Goal: Task Accomplishment & Management: Complete application form

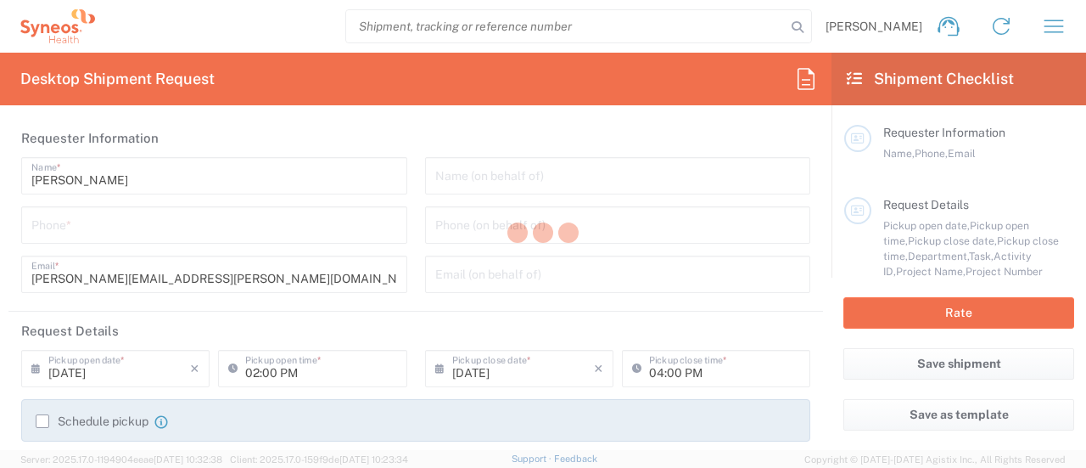
type input "6055"
type input "[US_STATE]"
type input "[GEOGRAPHIC_DATA]"
type input "Syneos Health Commercial Servi- [GEOGRAPHIC_DATA] [GEOGRAPHIC_DATA]"
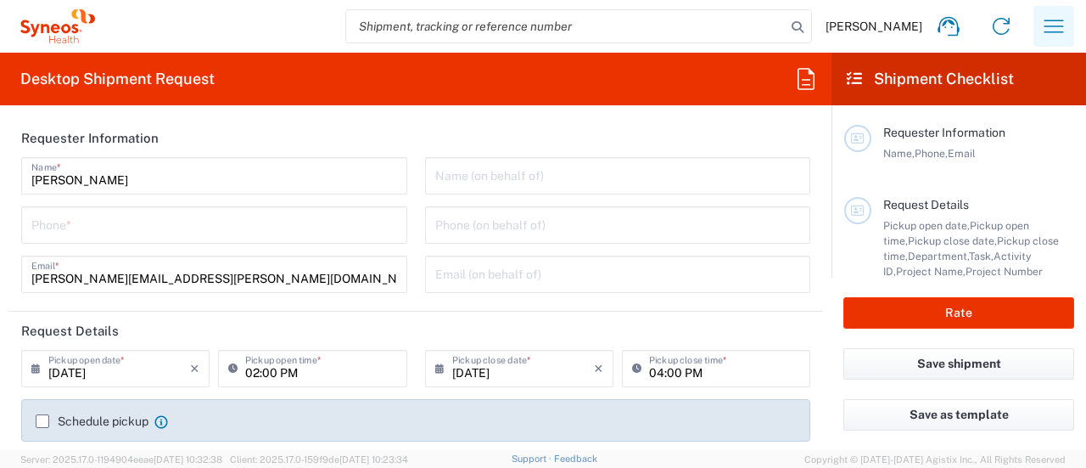
click at [1051, 33] on icon "button" at bounding box center [1054, 26] width 27 height 27
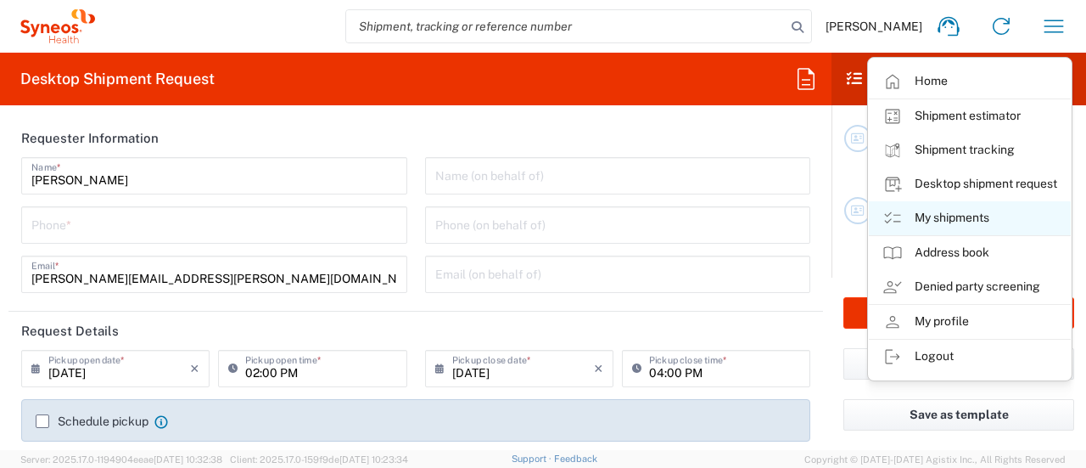
click at [957, 217] on link "My shipments" at bounding box center [970, 218] width 202 height 34
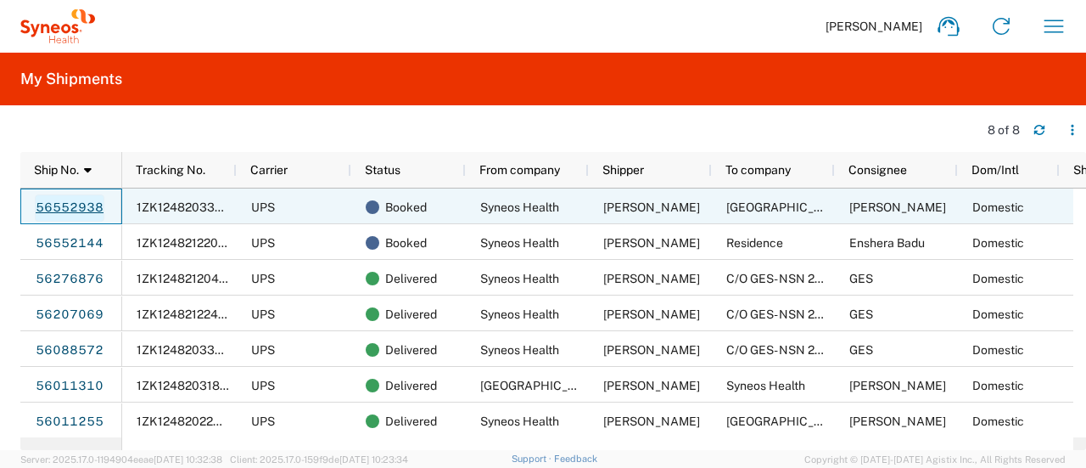
click at [61, 202] on link "56552938" at bounding box center [70, 207] width 70 height 27
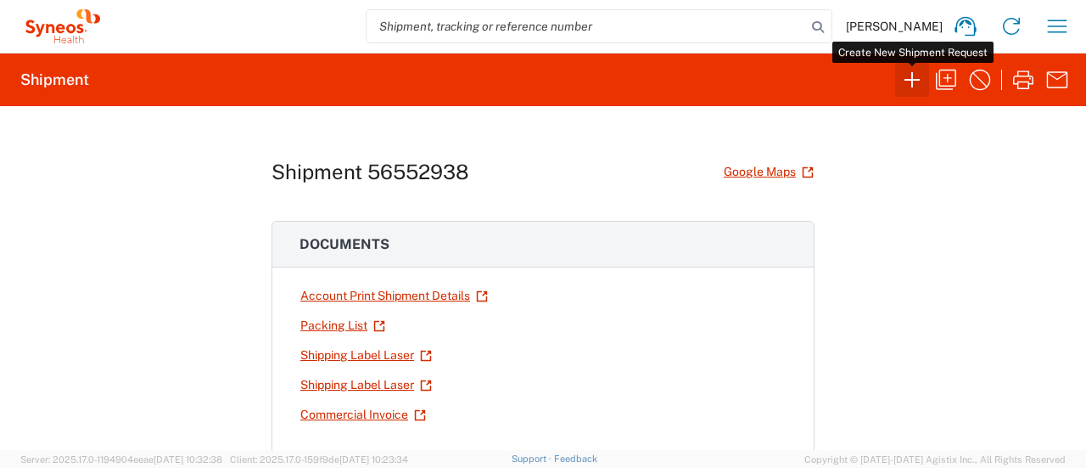
click at [910, 75] on icon "button" at bounding box center [912, 79] width 27 height 27
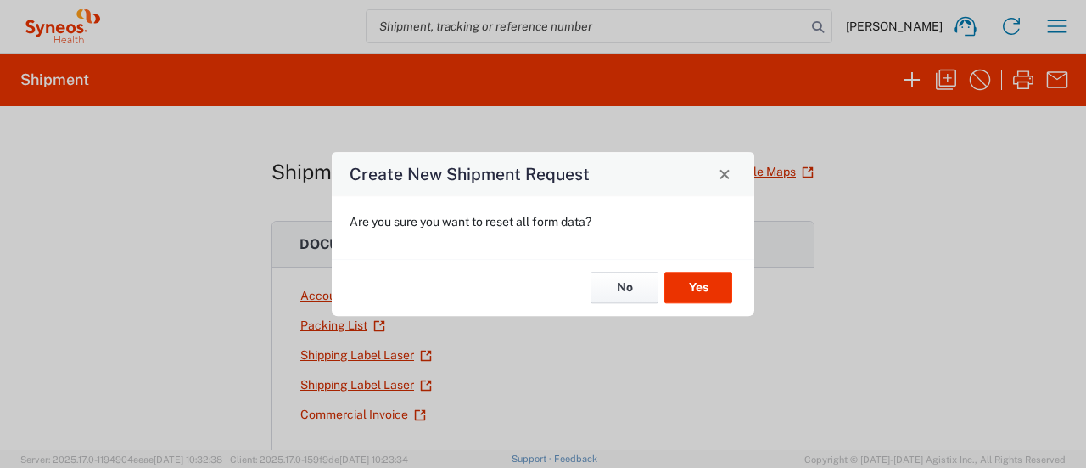
click at [626, 286] on button "No" at bounding box center [625, 287] width 68 height 31
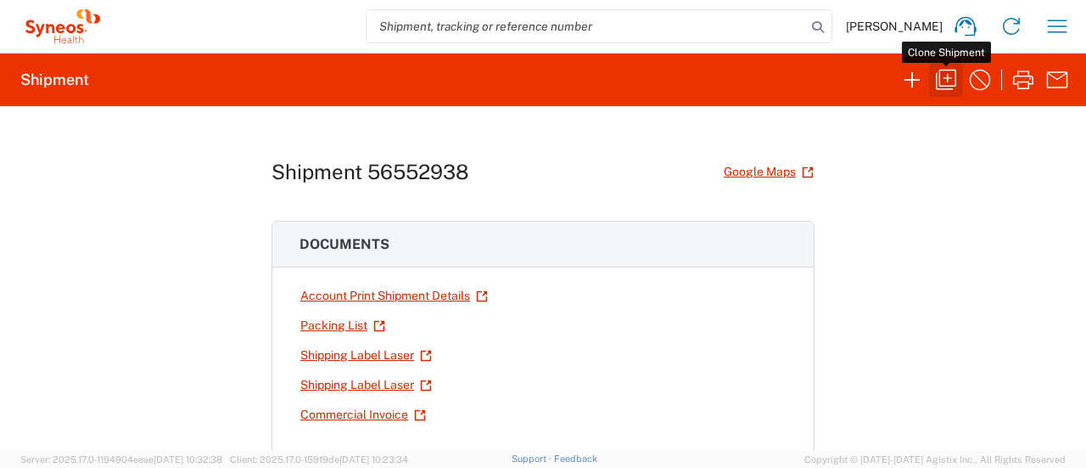
click at [942, 85] on icon "button" at bounding box center [946, 80] width 20 height 20
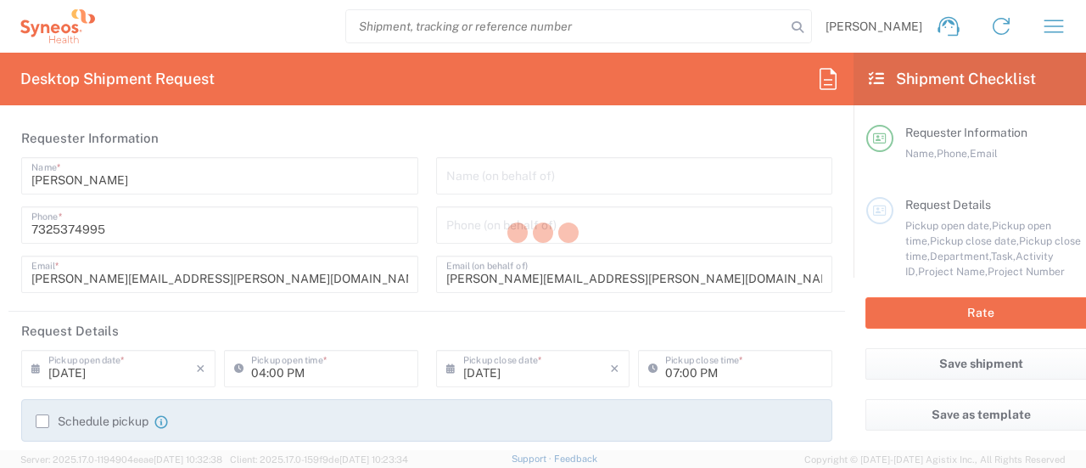
type input "6055"
type input "6055 DEPARTMENTAL EXPENSE"
type input "[US_STATE]"
type input "Your Packaging"
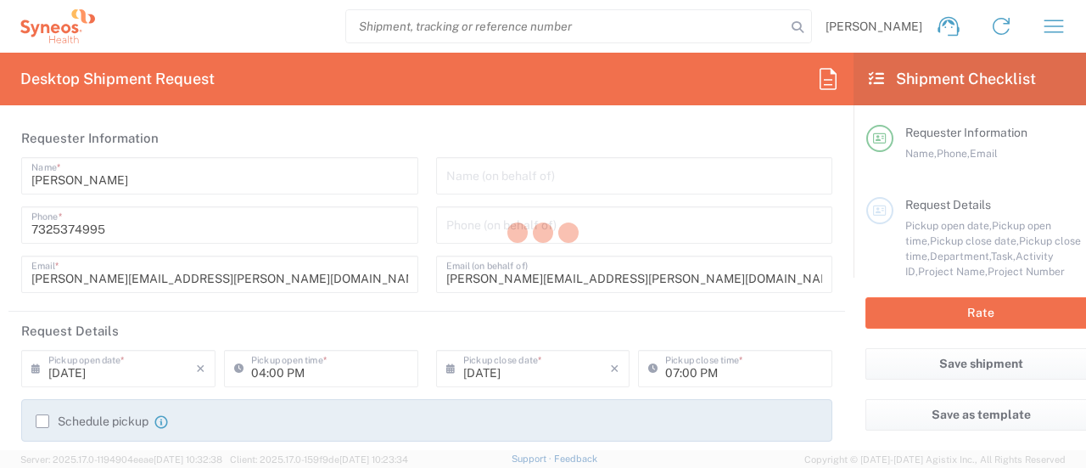
type input "Your Packaging"
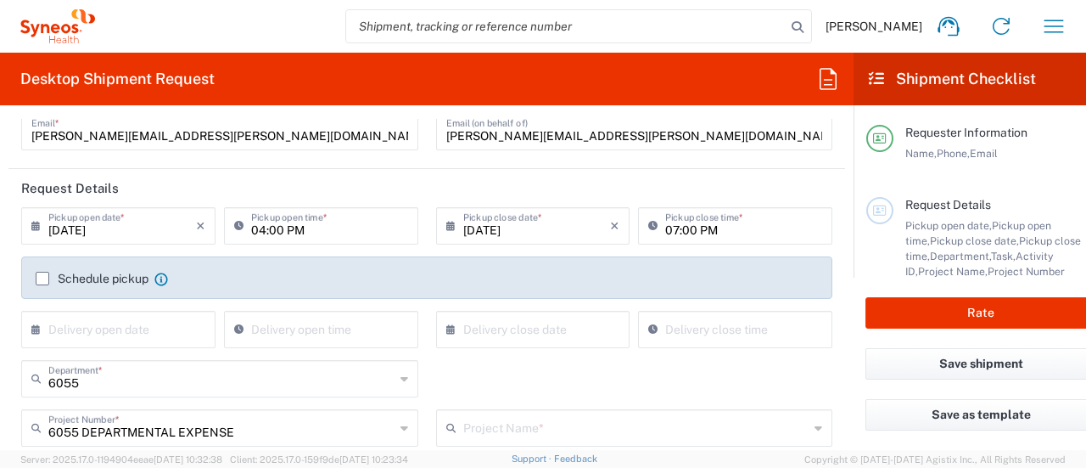
scroll to position [170, 0]
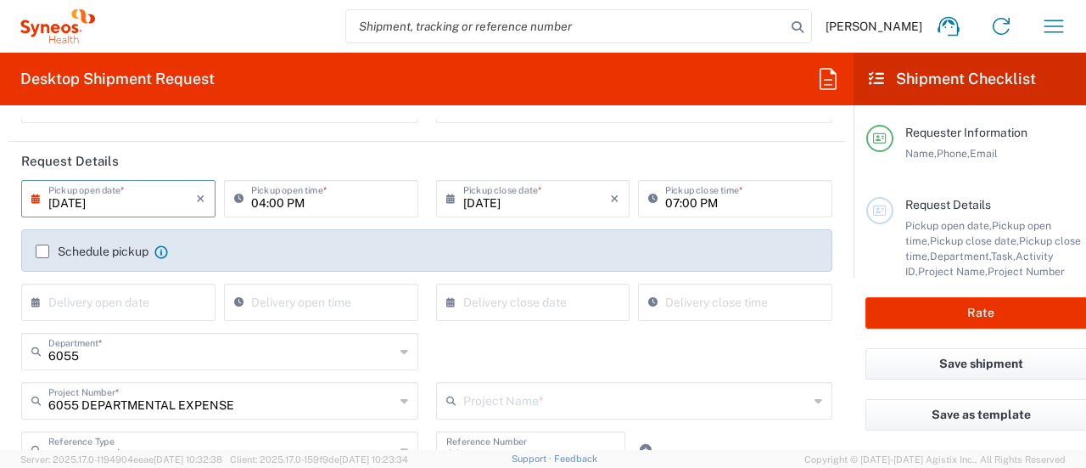
click at [170, 199] on input "[DATE]" at bounding box center [122, 197] width 148 height 30
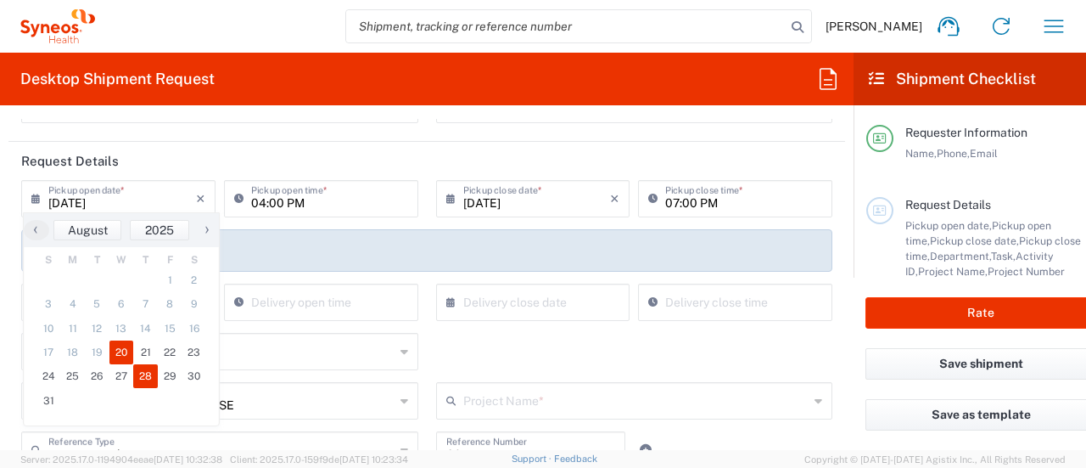
click at [149, 373] on span "28" at bounding box center [145, 376] width 25 height 24
type input "[DATE]"
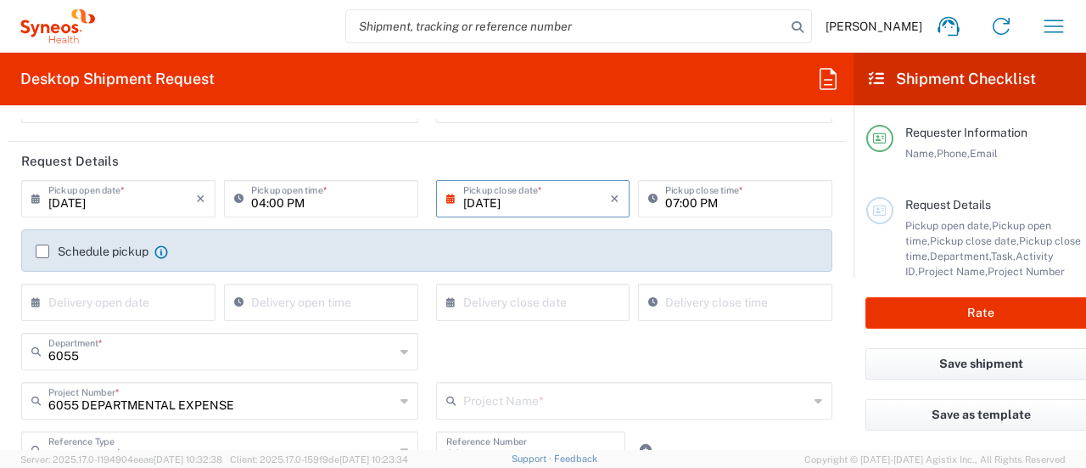
click at [38, 253] on label "Schedule pickup" at bounding box center [92, 251] width 113 height 14
click at [42, 251] on input "Schedule pickup" at bounding box center [42, 251] width 0 height 0
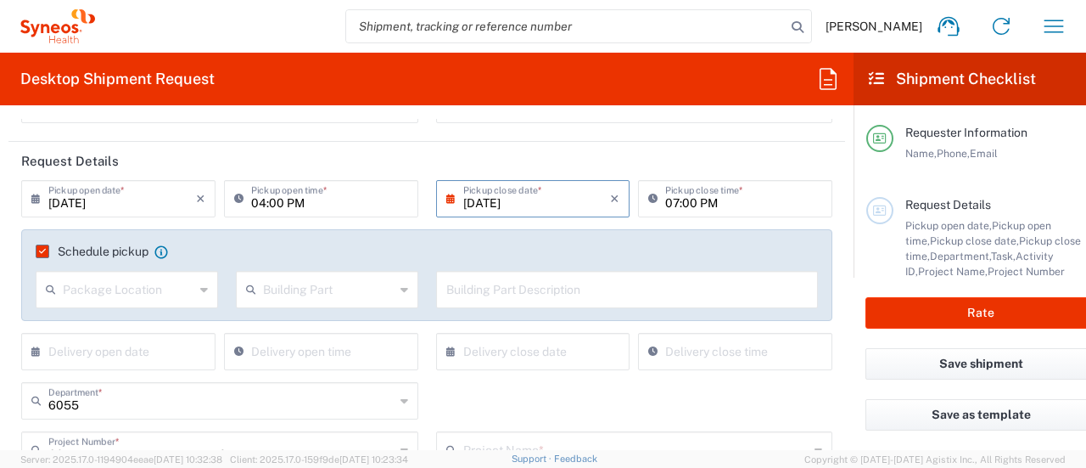
click at [112, 288] on input "text" at bounding box center [129, 288] width 132 height 30
click at [372, 225] on div "04:00 PM Pickup open time *" at bounding box center [321, 204] width 203 height 49
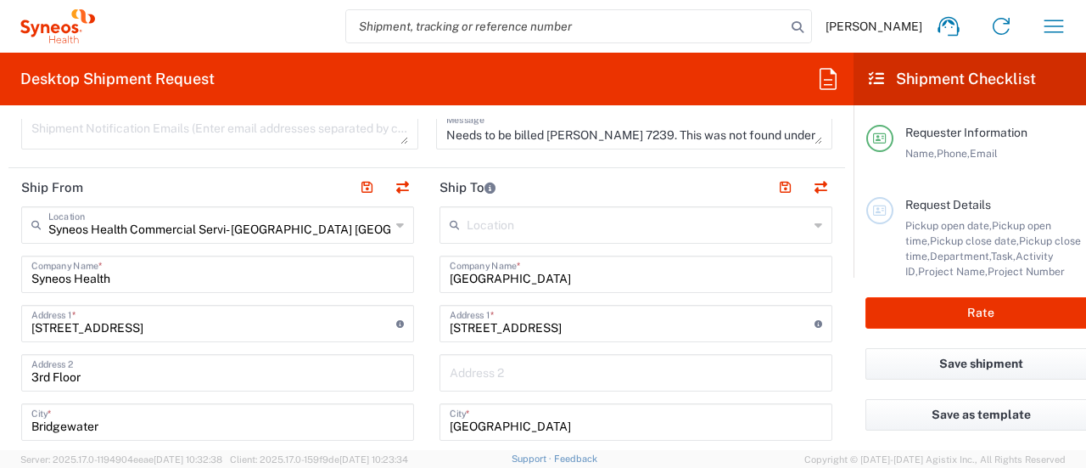
scroll to position [679, 0]
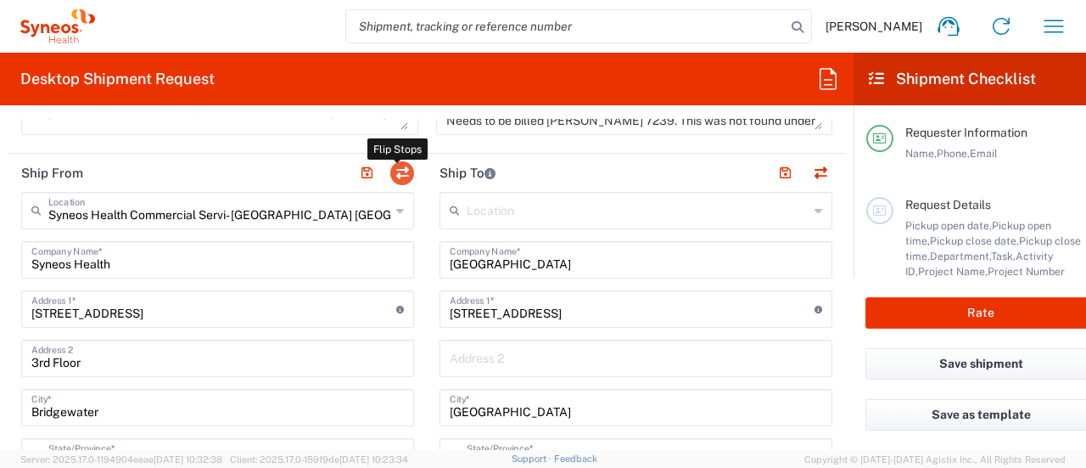
click at [395, 170] on button "button" at bounding box center [402, 173] width 24 height 24
type input "[GEOGRAPHIC_DATA]"
type input "[STREET_ADDRESS]"
type input "[GEOGRAPHIC_DATA]"
type input "07114"
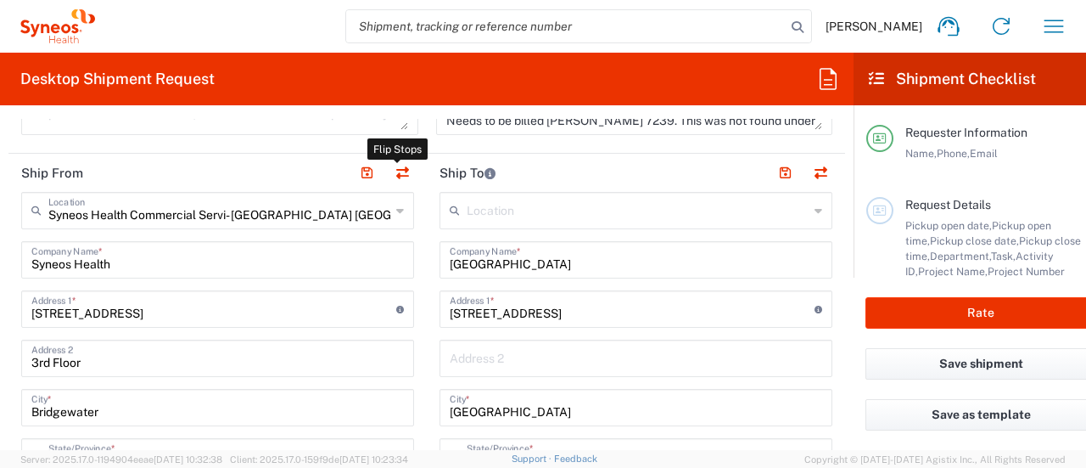
type input "[PERSON_NAME]"
type input "[PHONE_NUMBER]"
type input "Syneos Health Commercial Servi- [GEOGRAPHIC_DATA] [GEOGRAPHIC_DATA]"
type input "Syneos Health"
type input "[STREET_ADDRESS]"
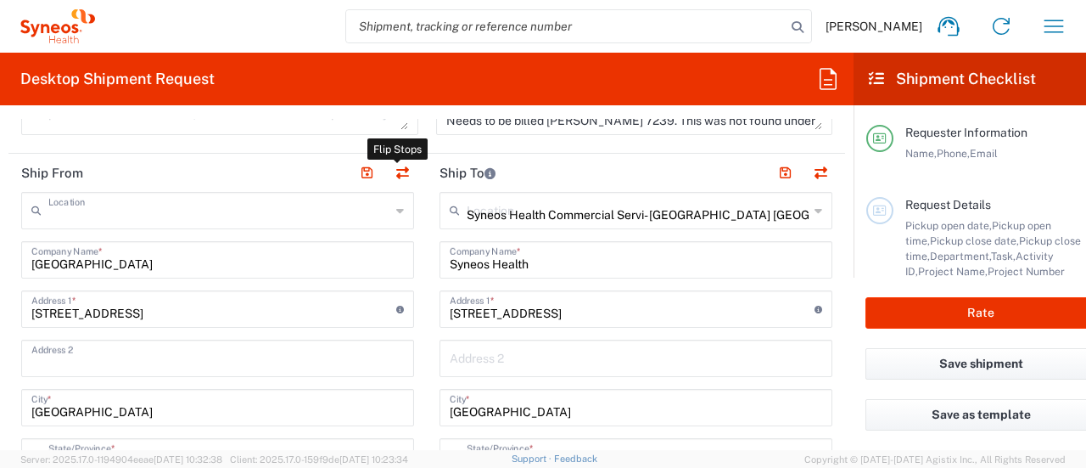
type input "3rd Floor"
type input "Bridgewater"
type input "08807"
type input "[PERSON_NAME]"
type input "7325374995"
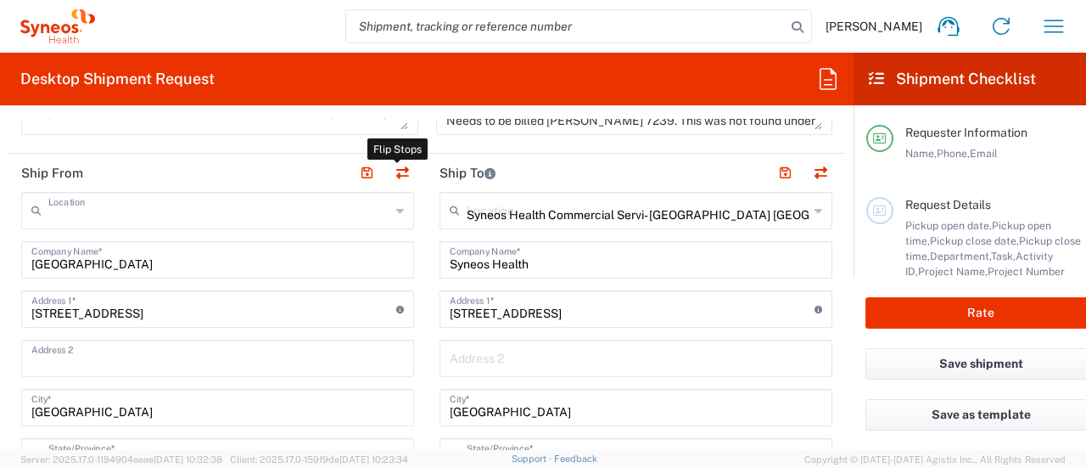
type input "[PERSON_NAME][EMAIL_ADDRESS][PERSON_NAME][DOMAIN_NAME]"
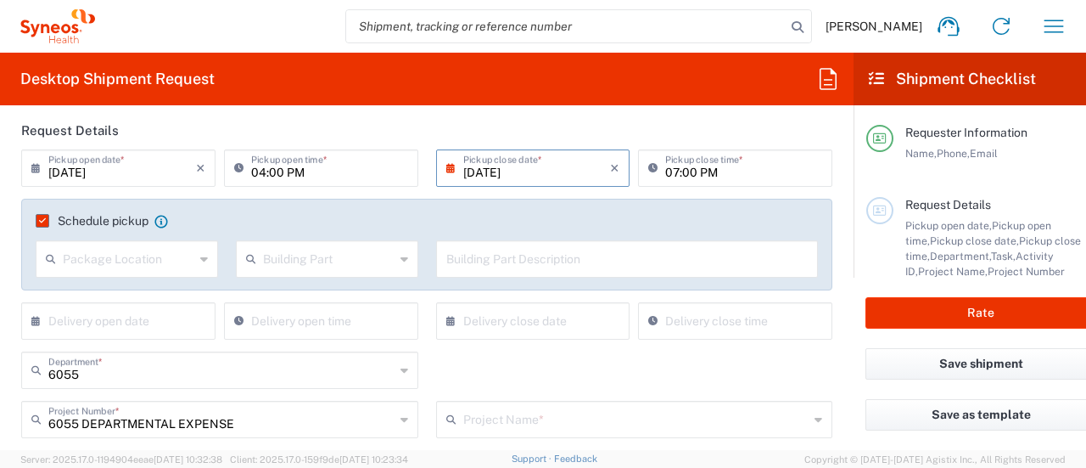
scroll to position [0, 0]
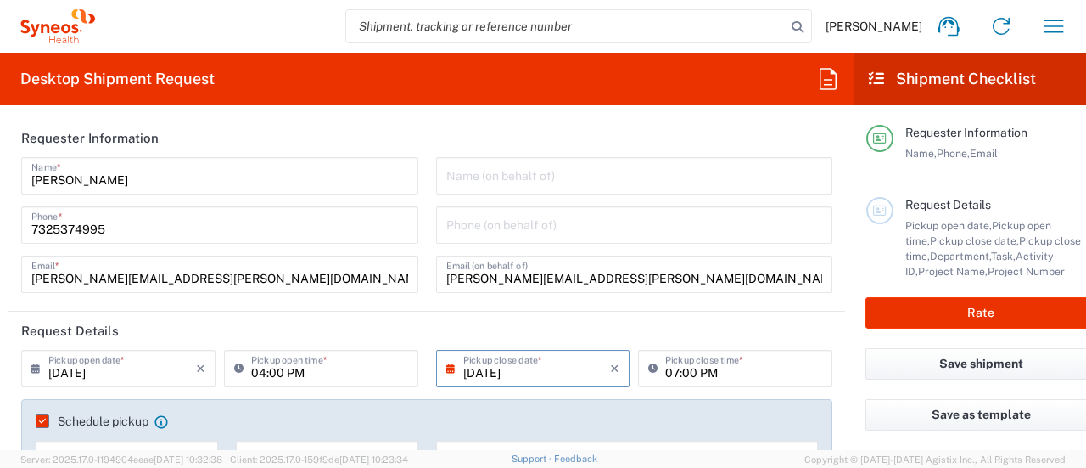
click at [52, 418] on label "Schedule pickup" at bounding box center [92, 421] width 113 height 14
click at [39, 421] on input "Schedule pickup" at bounding box center [39, 421] width 0 height 0
click at [44, 419] on label "Schedule pickup" at bounding box center [92, 421] width 113 height 14
click at [42, 421] on input "Schedule pickup" at bounding box center [42, 421] width 0 height 0
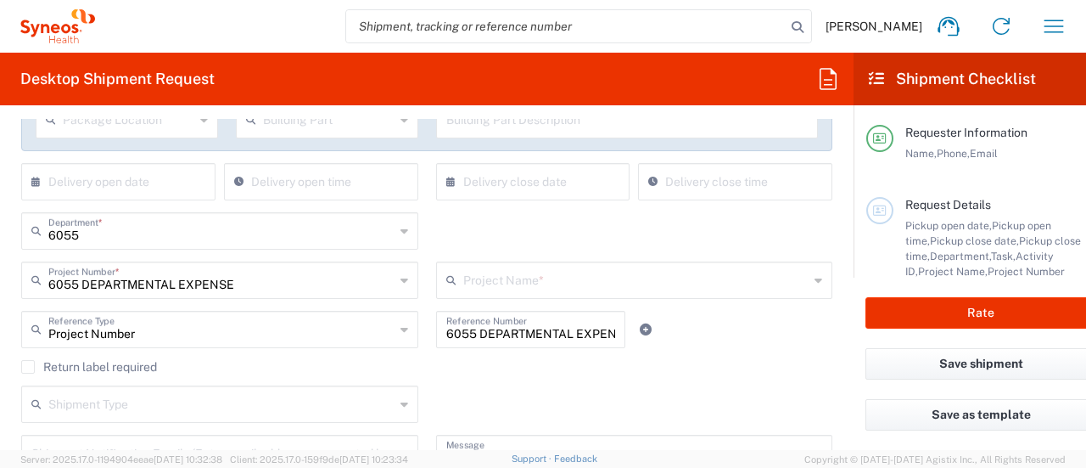
scroll to position [85, 0]
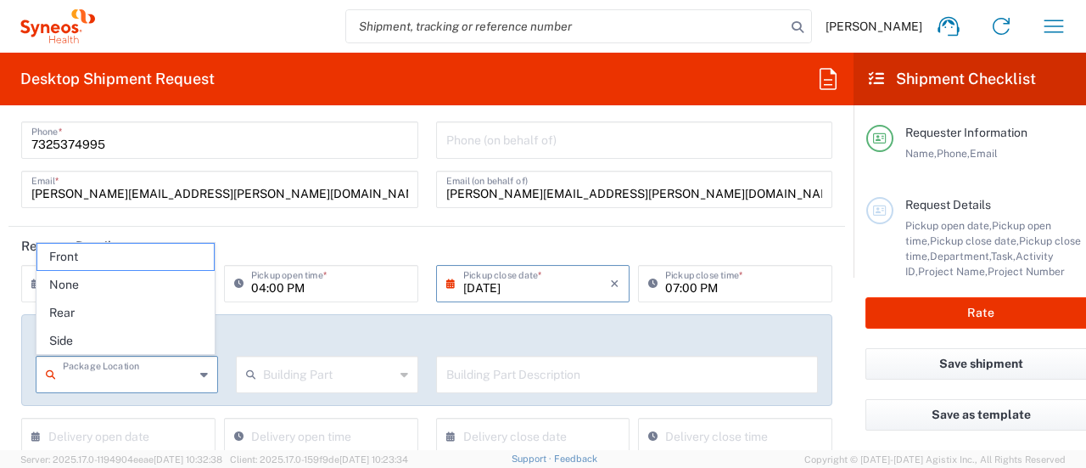
click at [113, 377] on input "text" at bounding box center [129, 373] width 132 height 30
click at [128, 266] on span "Front" at bounding box center [125, 257] width 177 height 26
type input "Front"
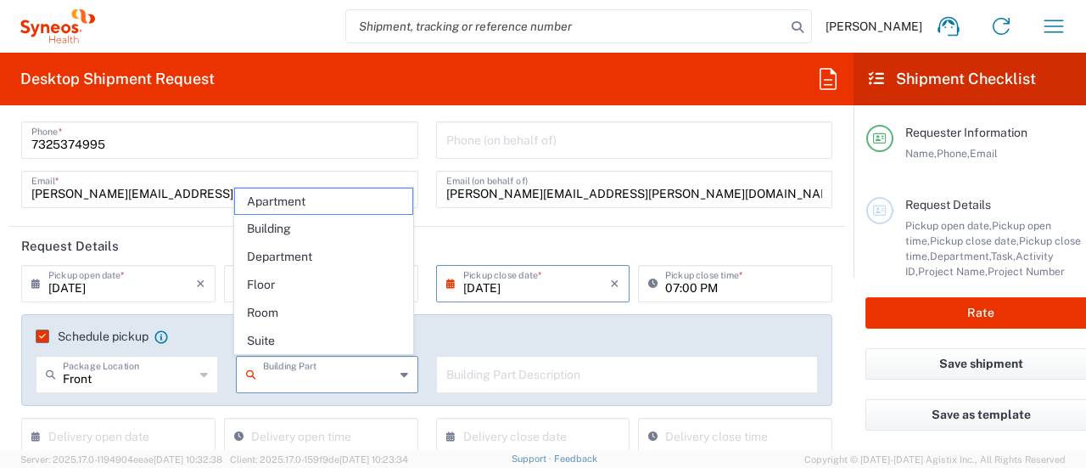
click at [300, 375] on input "text" at bounding box center [329, 373] width 132 height 30
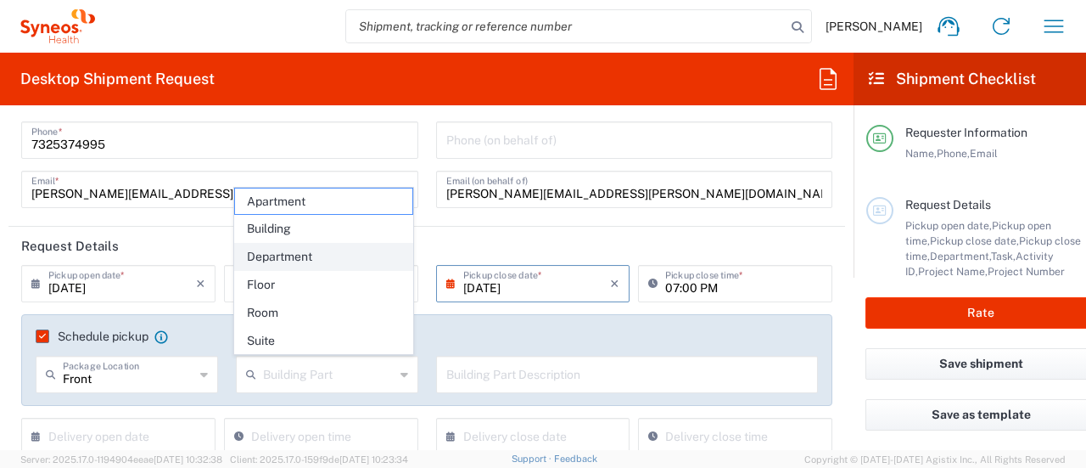
click at [297, 266] on span "Department" at bounding box center [323, 257] width 177 height 26
type input "Department"
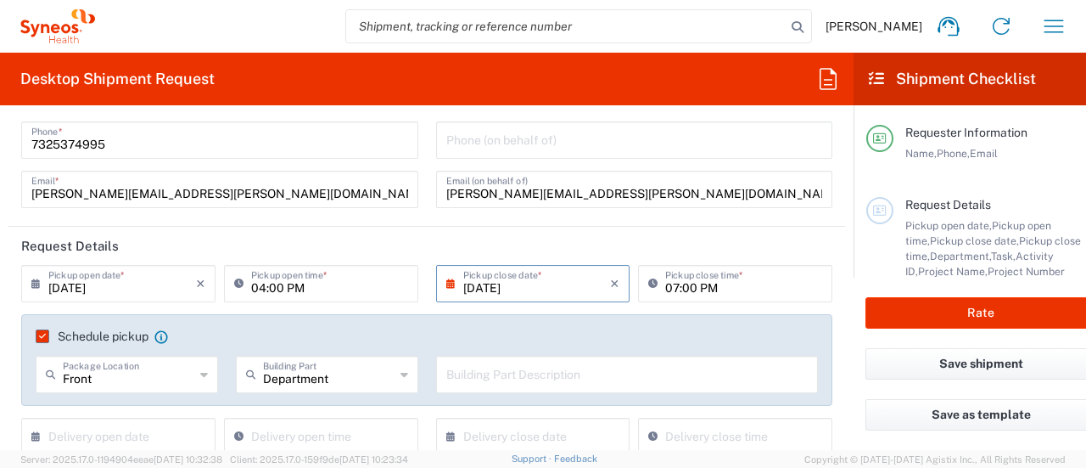
click at [551, 381] on input "text" at bounding box center [627, 373] width 362 height 30
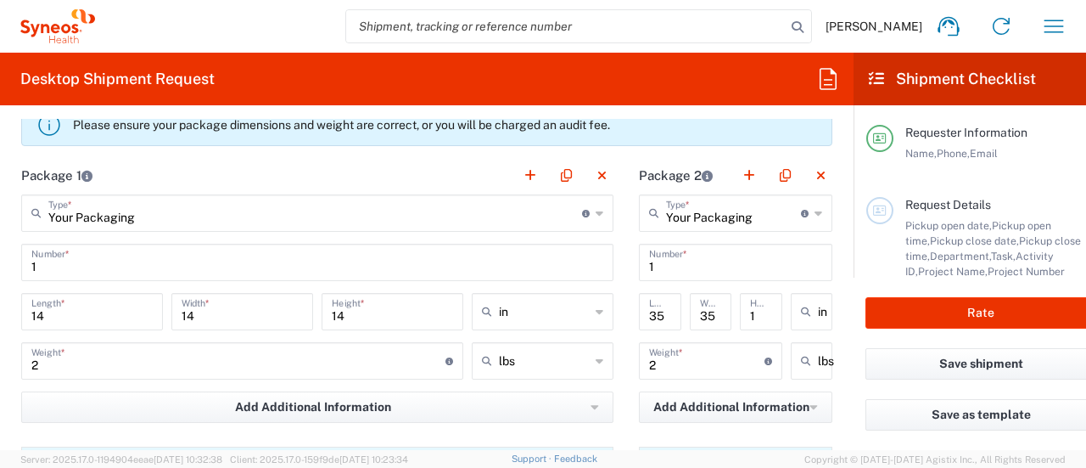
scroll to position [1528, 0]
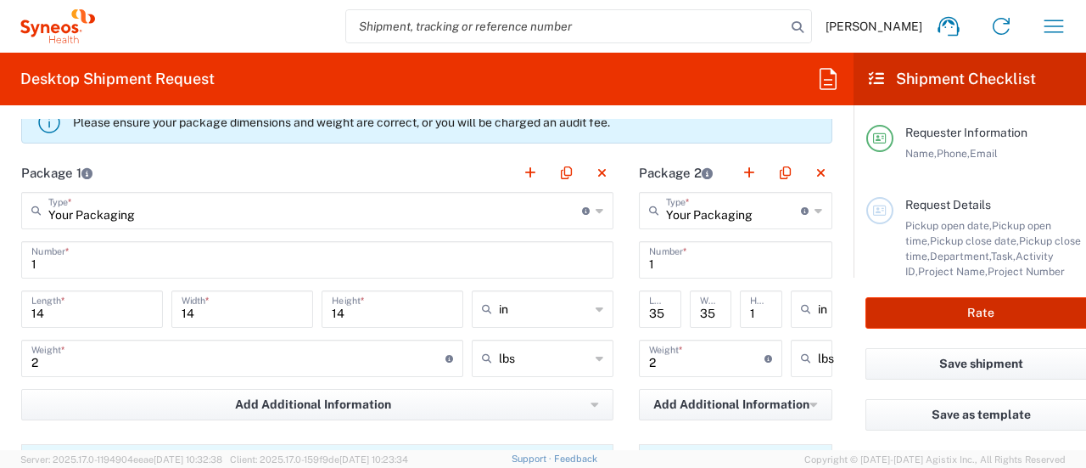
type input "UPS Pick Up at Hotel"
drag, startPoint x: 944, startPoint y: 312, endPoint x: 913, endPoint y: 311, distance: 30.6
click at [945, 312] on button "Rate" at bounding box center [981, 312] width 231 height 31
type input "6055 DEPARTMENTAL EXPENSE"
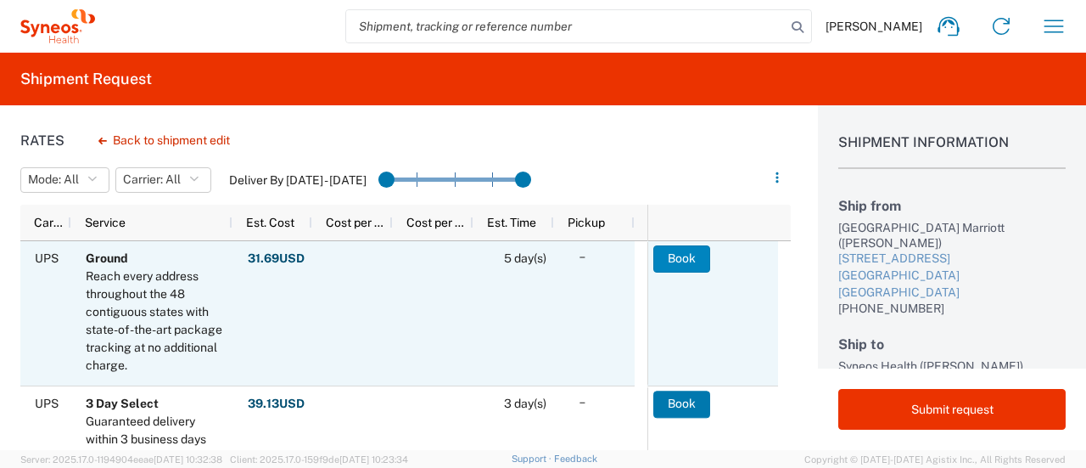
click at [665, 262] on button "Book" at bounding box center [682, 258] width 57 height 27
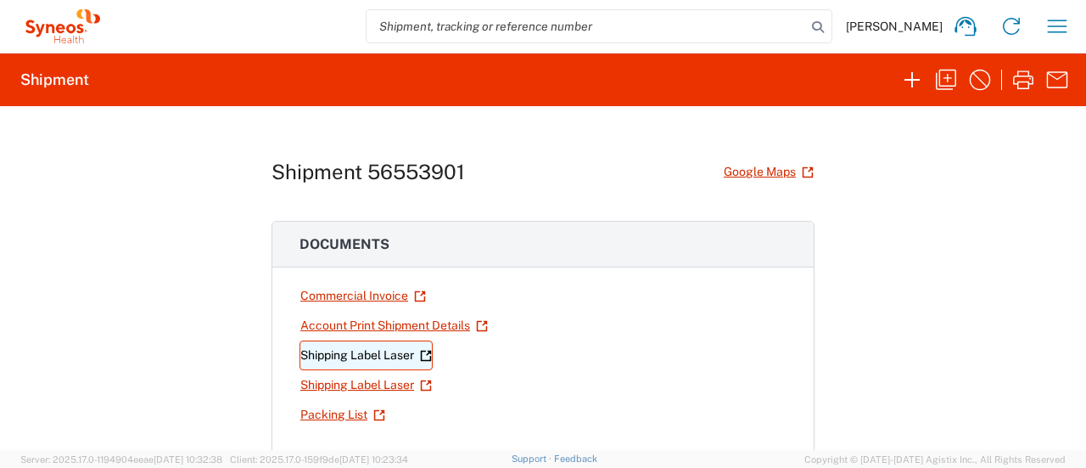
click at [411, 347] on link "Shipping Label Laser" at bounding box center [366, 355] width 133 height 30
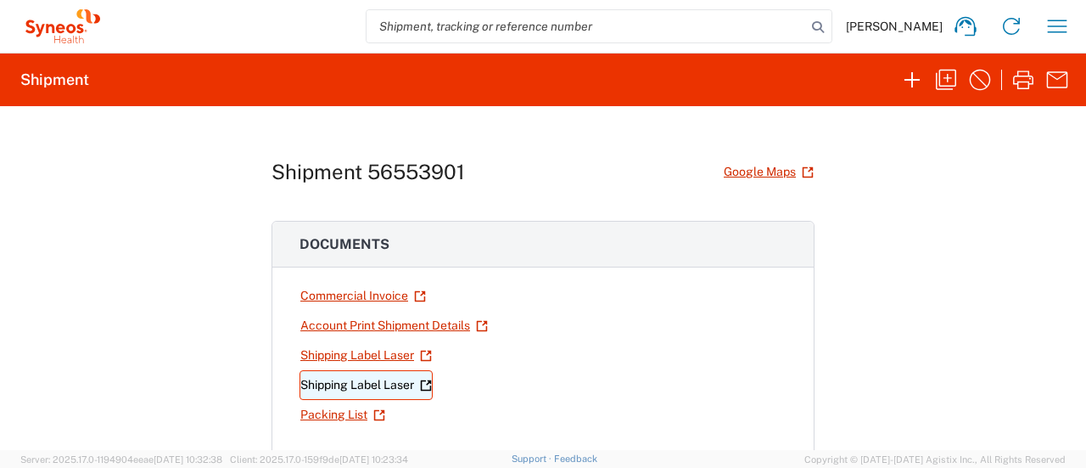
click at [381, 377] on link "Shipping Label Laser" at bounding box center [366, 385] width 133 height 30
